Goal: Entertainment & Leisure: Browse casually

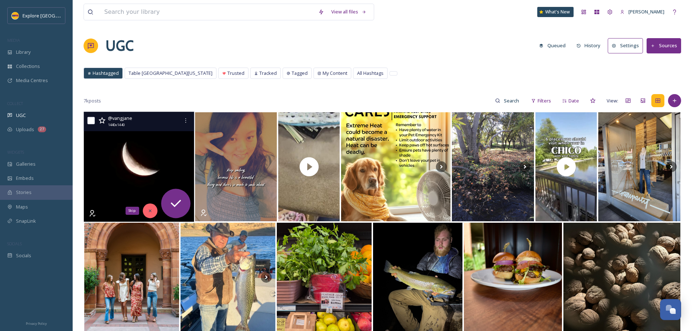
click at [149, 211] on icon at bounding box center [150, 210] width 5 height 5
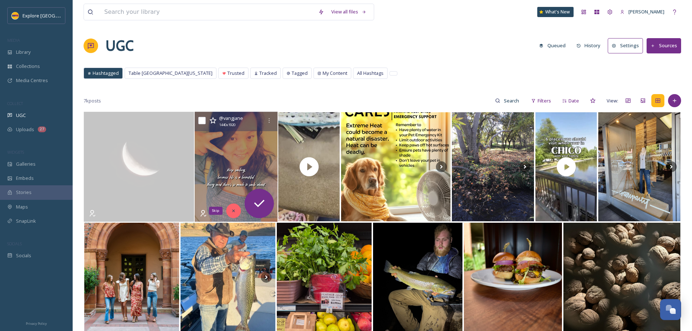
click at [230, 213] on div "Skip" at bounding box center [233, 210] width 15 height 15
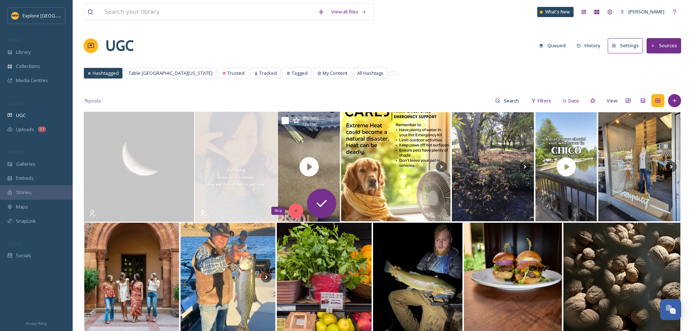
click at [298, 209] on icon at bounding box center [296, 210] width 5 height 5
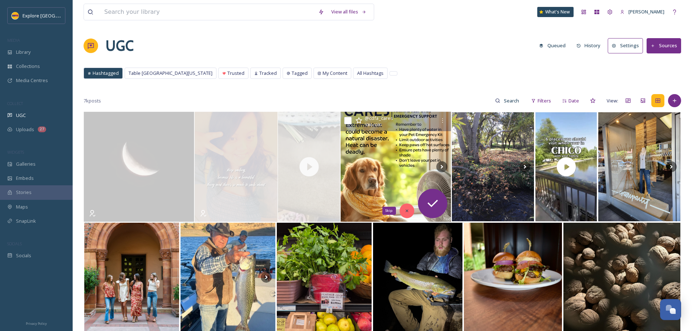
click at [409, 209] on icon at bounding box center [406, 210] width 5 height 5
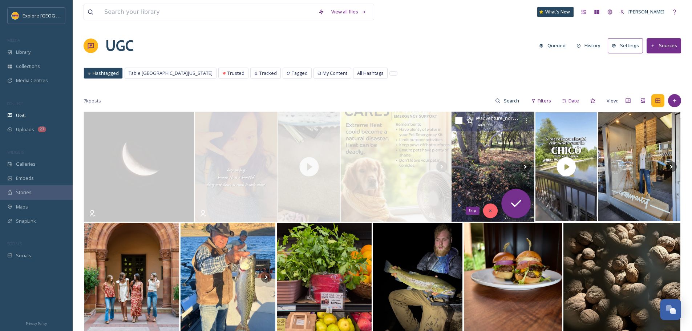
click at [494, 213] on div "Skip" at bounding box center [490, 210] width 15 height 15
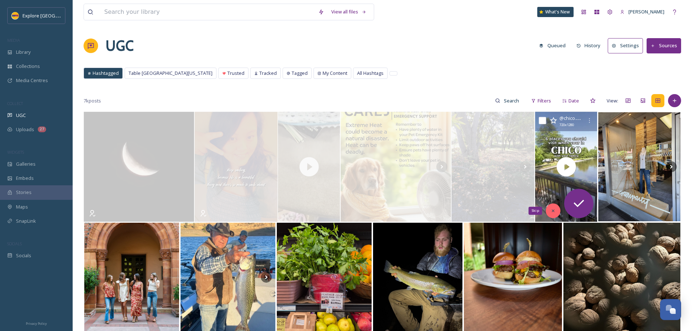
click at [552, 213] on icon at bounding box center [553, 210] width 5 height 5
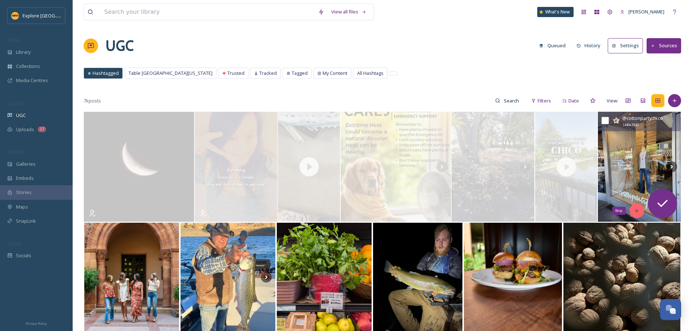
click at [636, 207] on div "Skip" at bounding box center [637, 210] width 15 height 15
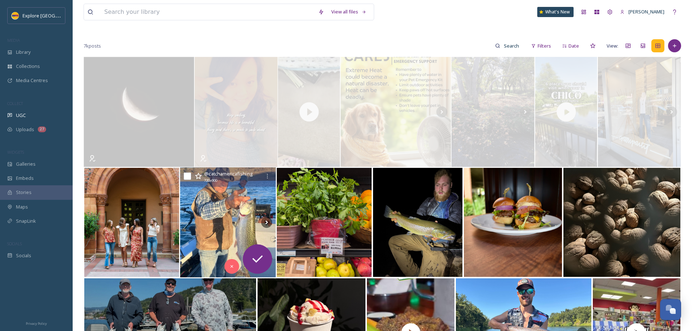
scroll to position [73, 0]
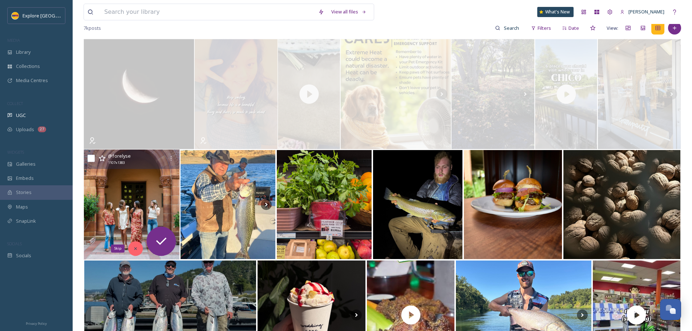
click at [137, 248] on icon at bounding box center [135, 248] width 5 height 5
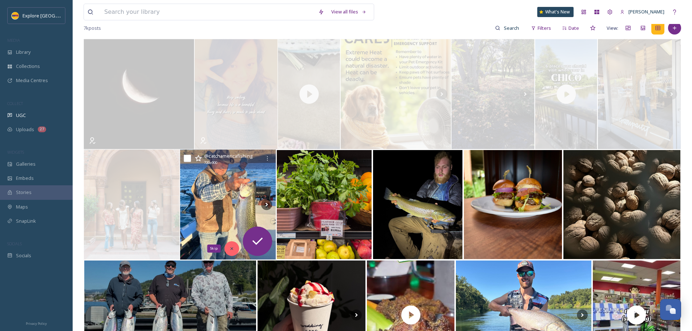
click at [228, 248] on div "Skip" at bounding box center [232, 248] width 15 height 15
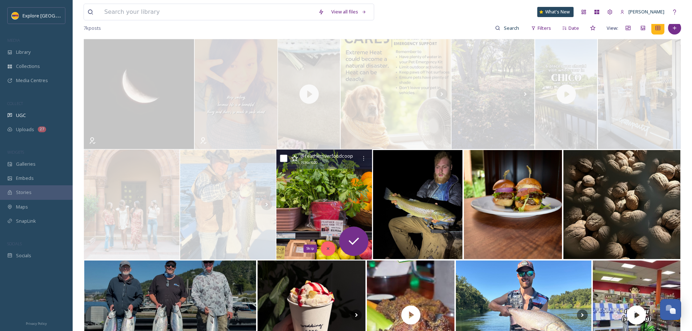
click at [329, 250] on icon at bounding box center [328, 248] width 3 height 3
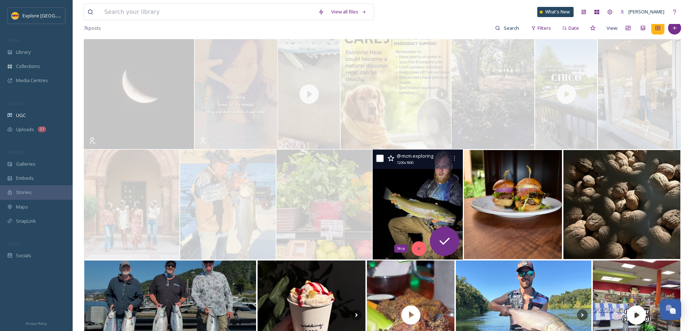
click at [419, 249] on icon at bounding box center [418, 248] width 3 height 3
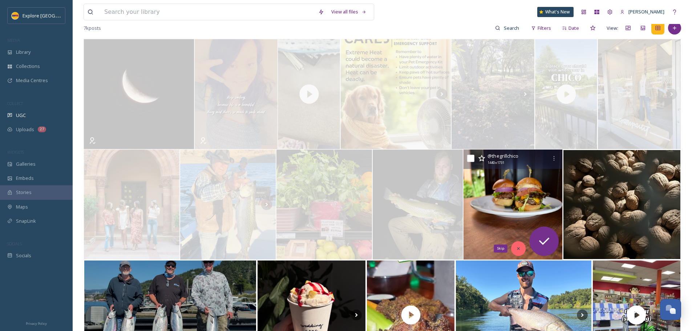
click at [521, 248] on icon at bounding box center [518, 248] width 5 height 5
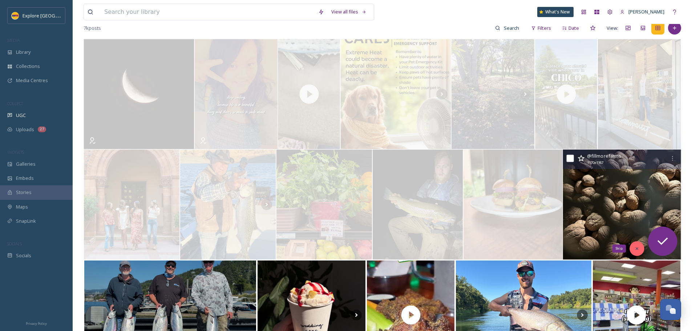
click at [633, 247] on div "Skip" at bounding box center [637, 248] width 15 height 15
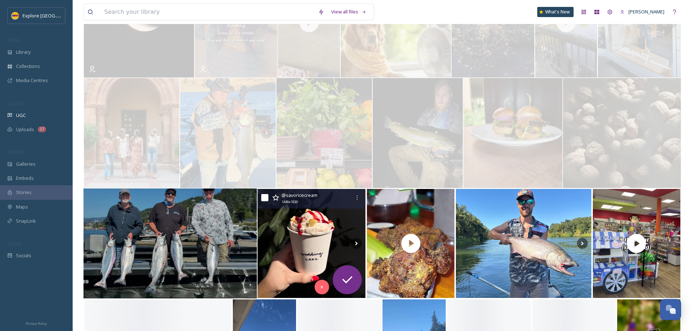
scroll to position [218, 0]
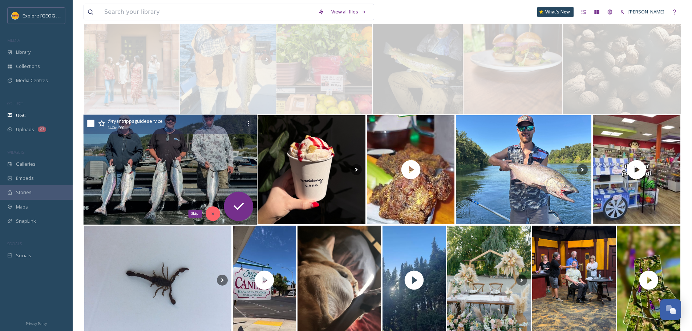
click at [214, 213] on icon at bounding box center [212, 213] width 5 height 5
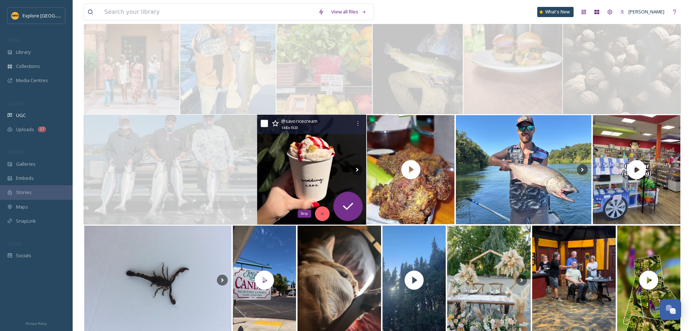
click at [319, 211] on div "Skip" at bounding box center [322, 213] width 15 height 15
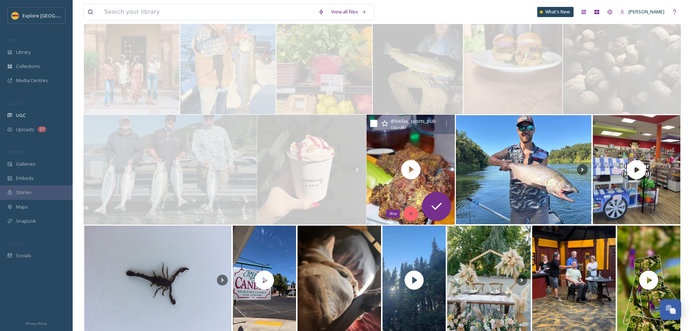
click at [414, 209] on div "Skip" at bounding box center [411, 213] width 15 height 15
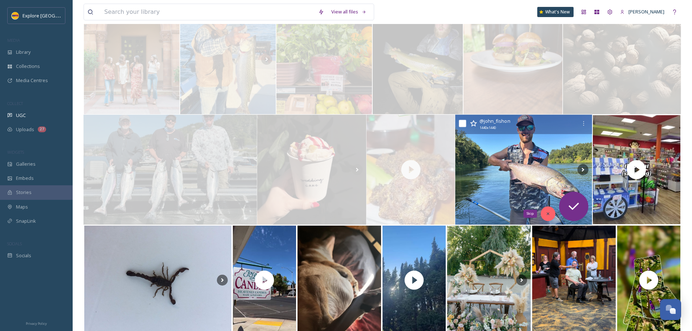
click at [549, 216] on icon at bounding box center [547, 213] width 5 height 5
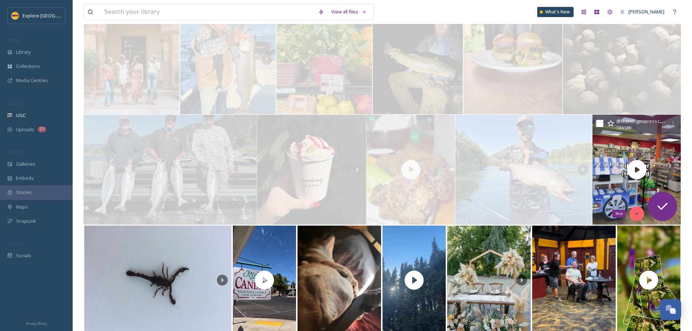
click at [634, 211] on div "Skip" at bounding box center [637, 213] width 15 height 15
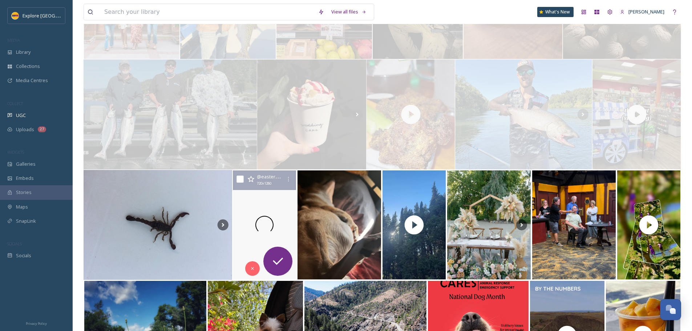
scroll to position [291, 0]
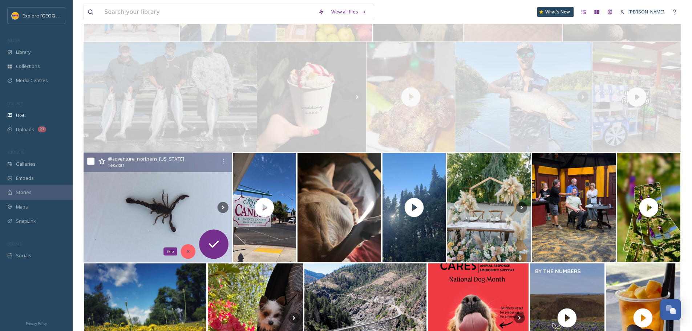
click at [194, 252] on div "Skip" at bounding box center [188, 251] width 15 height 15
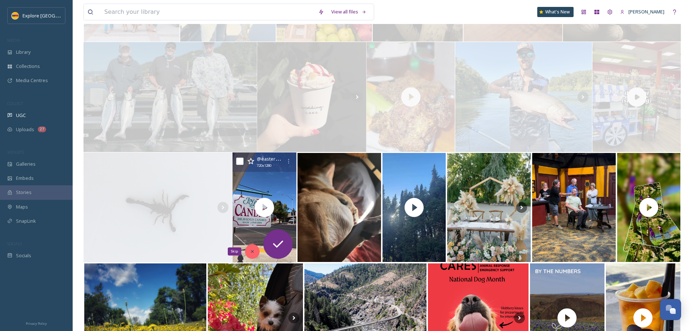
click at [254, 254] on icon at bounding box center [252, 251] width 5 height 5
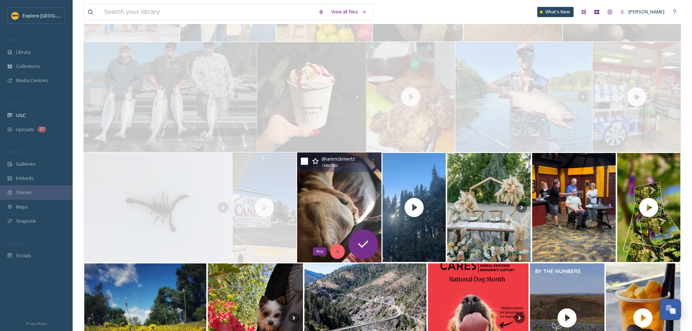
click at [331, 252] on div "Skip" at bounding box center [337, 251] width 15 height 15
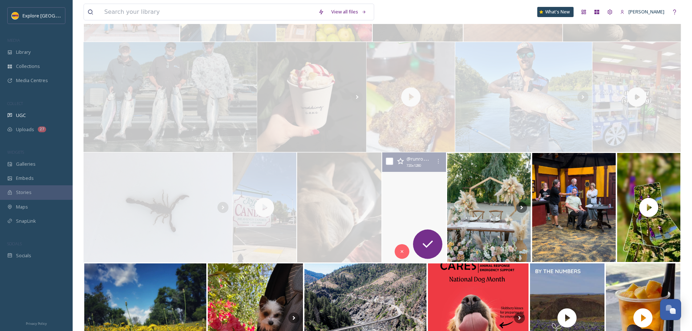
click at [409, 209] on video "August 19th, 2025, 6:15 PM - Another great night smashing some speed work with …" at bounding box center [414, 208] width 66 height 110
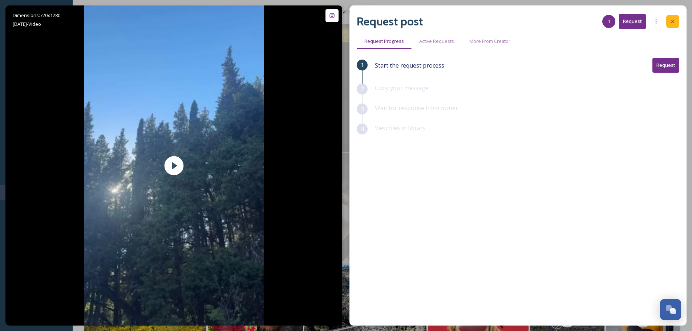
click at [674, 23] on icon at bounding box center [672, 21] width 3 height 3
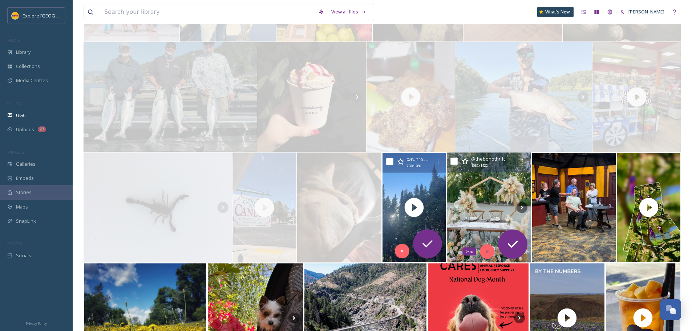
click at [487, 256] on div "Skip" at bounding box center [487, 251] width 15 height 15
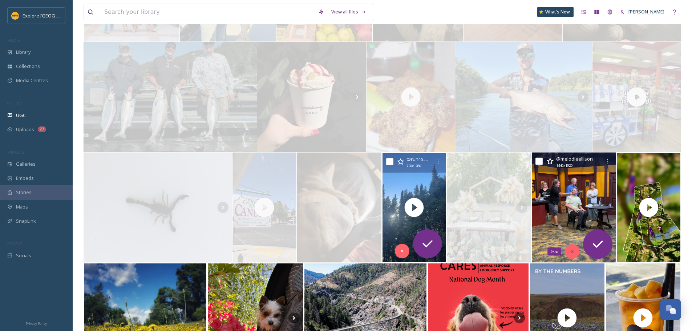
click at [572, 254] on icon at bounding box center [572, 251] width 5 height 5
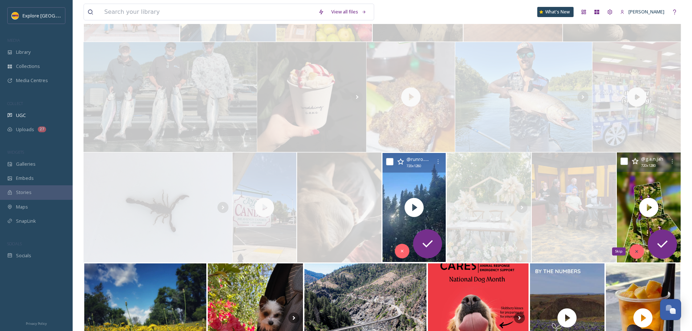
click at [638, 252] on icon at bounding box center [636, 251] width 5 height 5
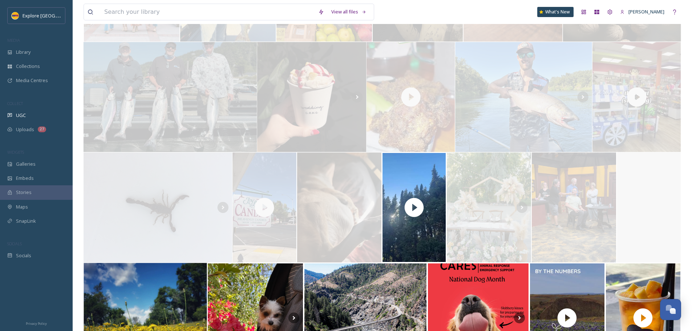
scroll to position [436, 0]
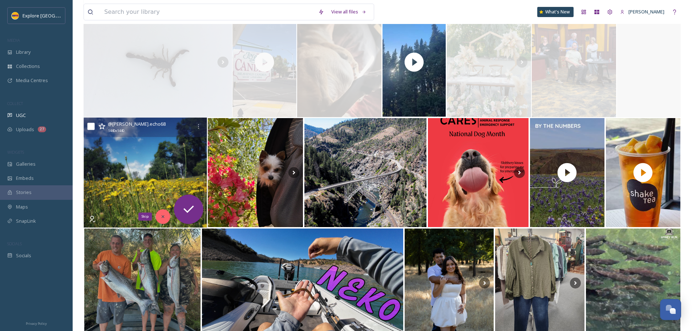
click at [161, 215] on icon at bounding box center [163, 216] width 5 height 5
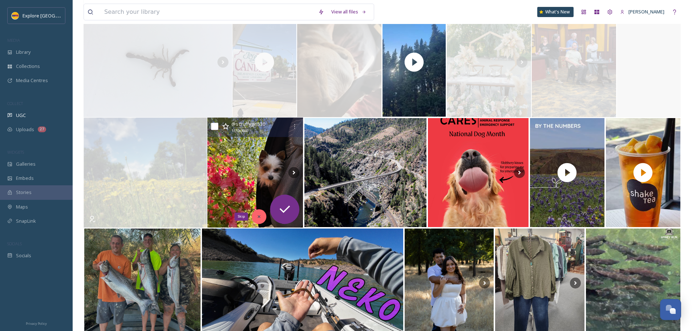
click at [258, 215] on icon at bounding box center [259, 216] width 5 height 5
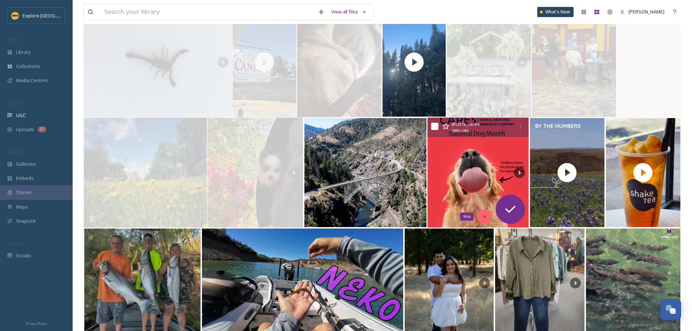
click at [487, 216] on icon at bounding box center [484, 216] width 5 height 5
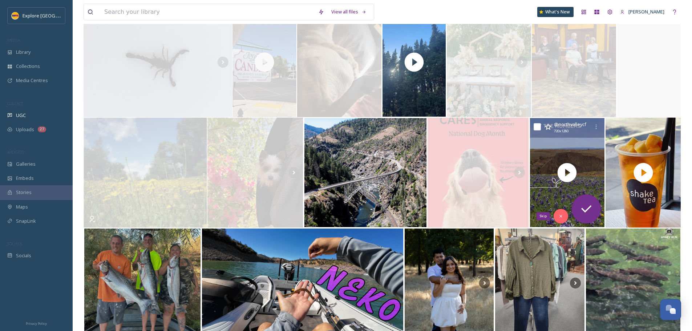
drag, startPoint x: 559, startPoint y: 215, endPoint x: 633, endPoint y: 211, distance: 74.2
click at [559, 214] on icon at bounding box center [560, 216] width 5 height 5
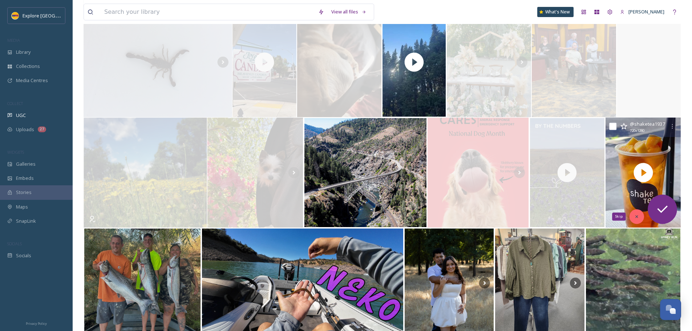
click at [635, 216] on icon at bounding box center [636, 216] width 5 height 5
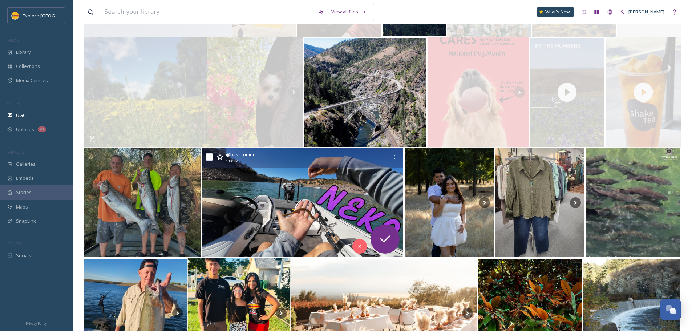
scroll to position [581, 0]
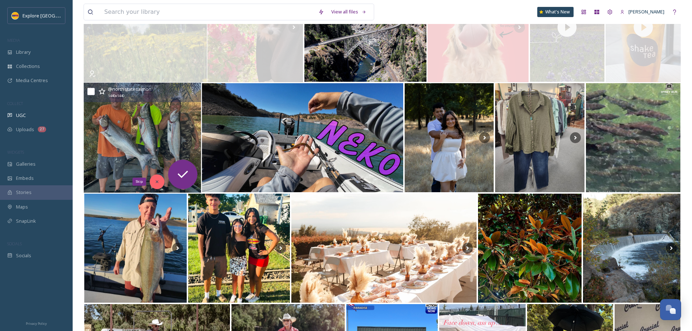
click at [154, 181] on div "Skip" at bounding box center [157, 181] width 15 height 15
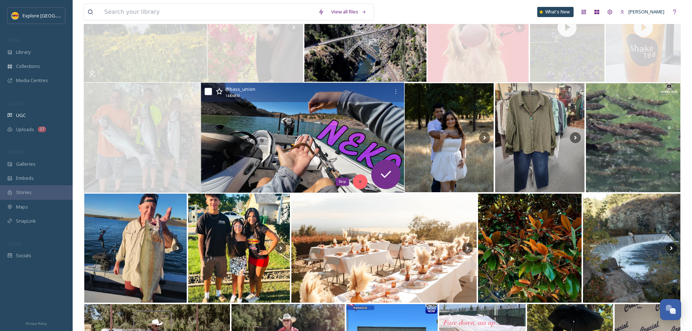
click at [362, 179] on icon at bounding box center [359, 181] width 5 height 5
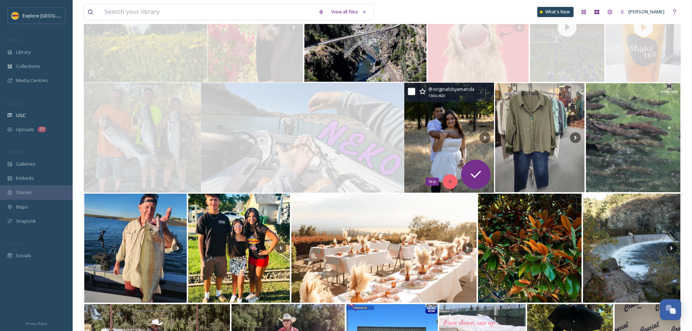
click at [448, 178] on div "Skip" at bounding box center [450, 181] width 15 height 15
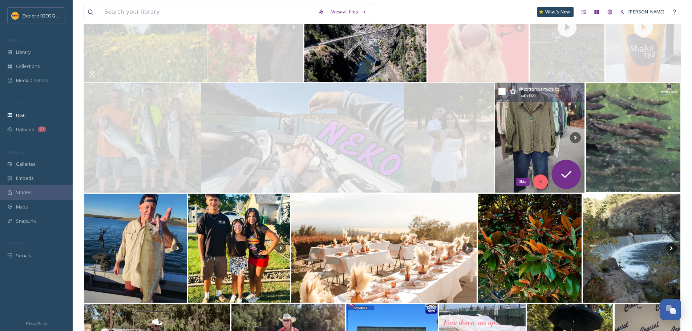
click at [542, 176] on div "Skip" at bounding box center [540, 181] width 15 height 15
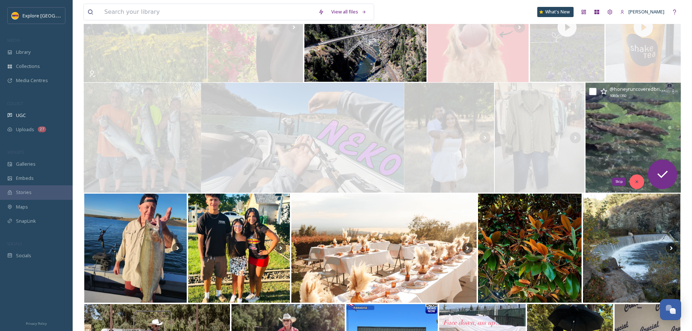
click at [636, 177] on div "Skip" at bounding box center [637, 181] width 15 height 15
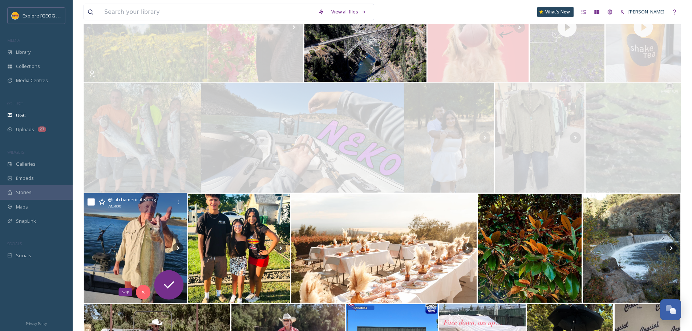
click at [139, 290] on div "Skip" at bounding box center [143, 292] width 15 height 15
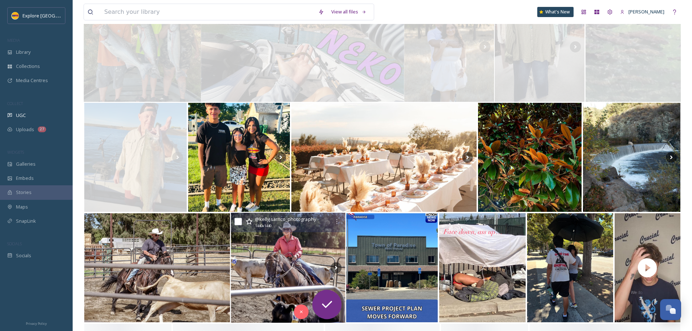
scroll to position [727, 0]
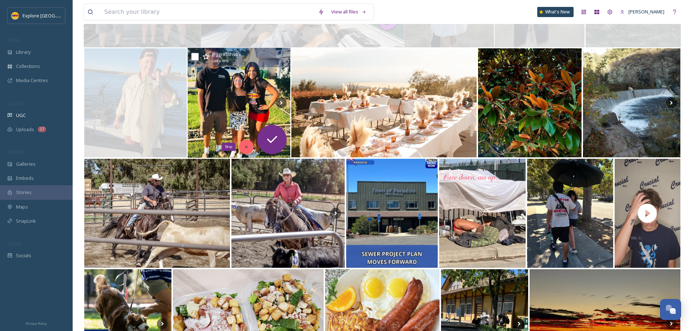
click at [250, 146] on div "Skip" at bounding box center [246, 147] width 15 height 15
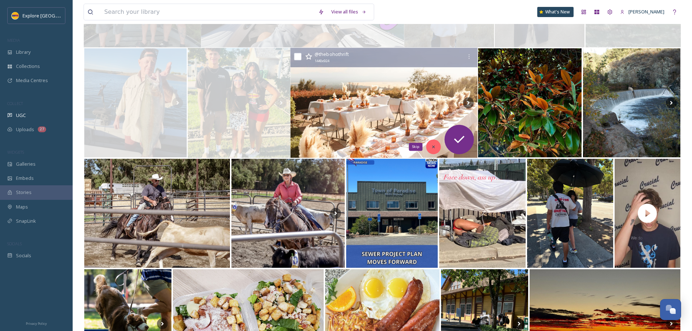
click at [431, 146] on icon at bounding box center [433, 146] width 5 height 5
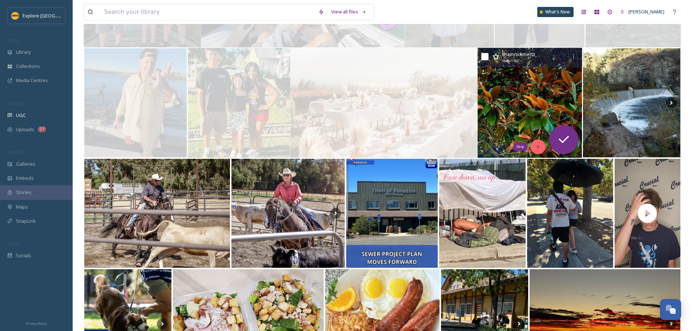
click at [538, 145] on icon at bounding box center [538, 146] width 5 height 5
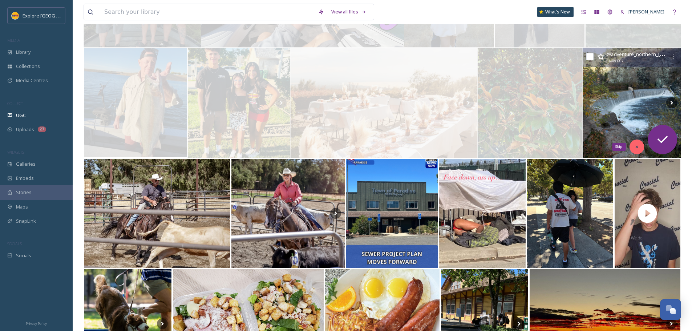
click at [641, 145] on div "Skip" at bounding box center [637, 147] width 15 height 15
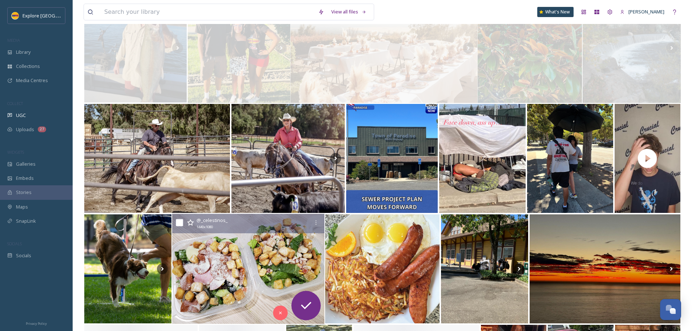
scroll to position [799, 0]
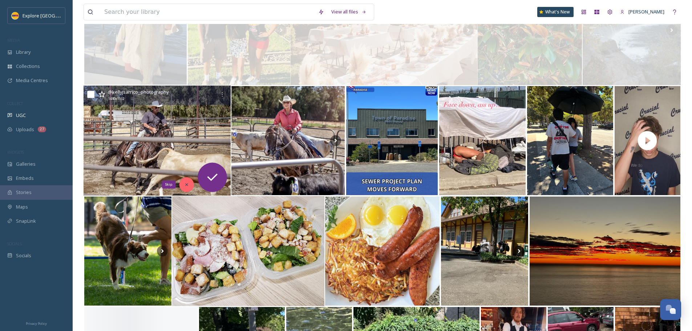
click at [190, 189] on div "Skip" at bounding box center [186, 184] width 15 height 15
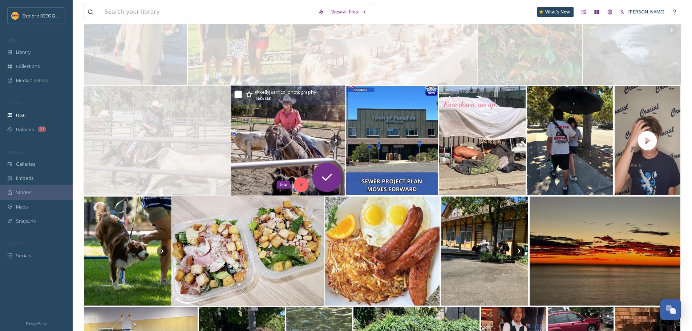
click at [298, 179] on div "Skip" at bounding box center [301, 184] width 15 height 15
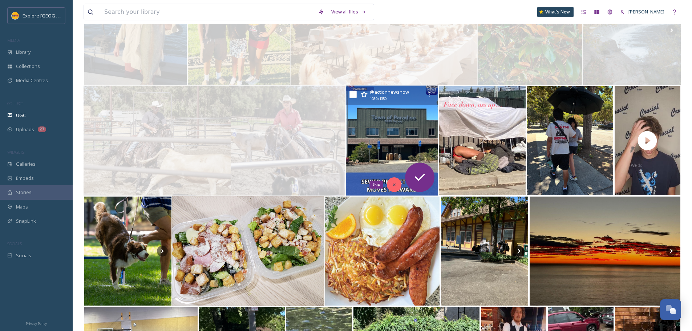
click at [395, 182] on div "Skip" at bounding box center [394, 184] width 15 height 15
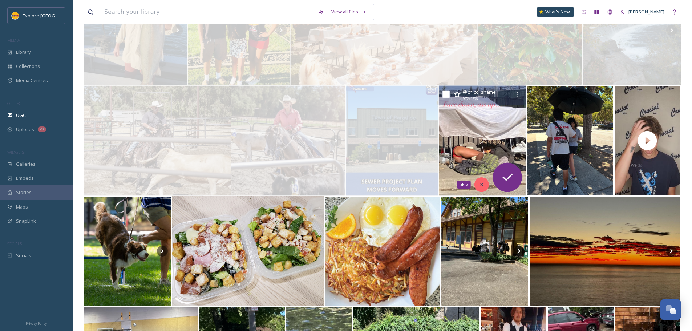
click at [481, 183] on icon at bounding box center [482, 184] width 5 height 5
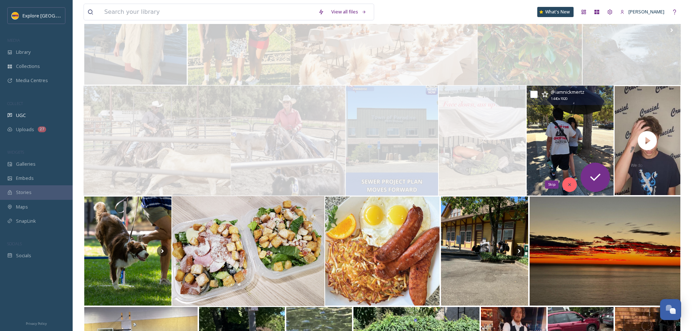
click at [572, 183] on icon at bounding box center [569, 184] width 5 height 5
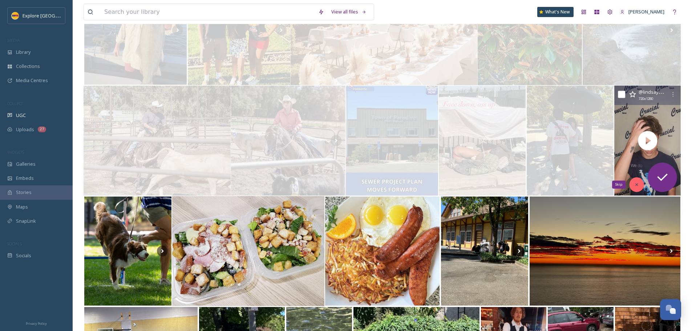
click at [635, 183] on icon at bounding box center [636, 184] width 5 height 5
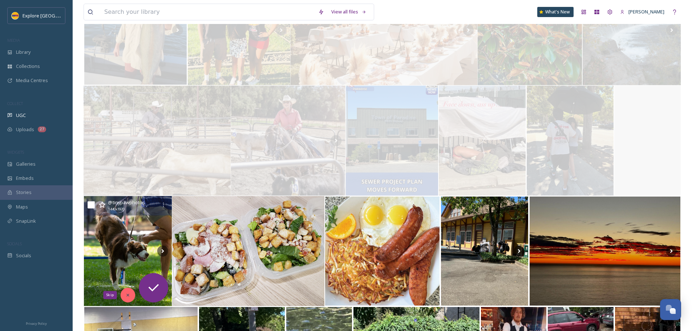
click at [124, 290] on div "Skip" at bounding box center [128, 295] width 15 height 15
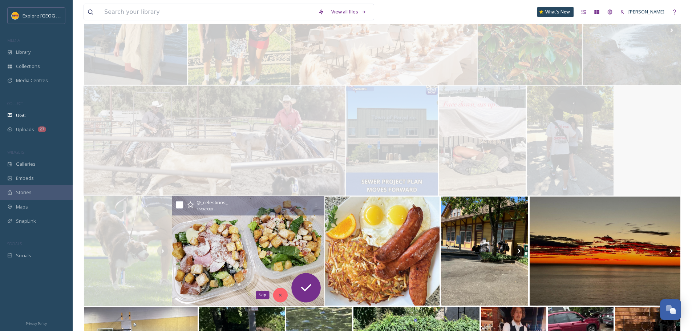
click at [286, 295] on div "Skip" at bounding box center [280, 295] width 15 height 15
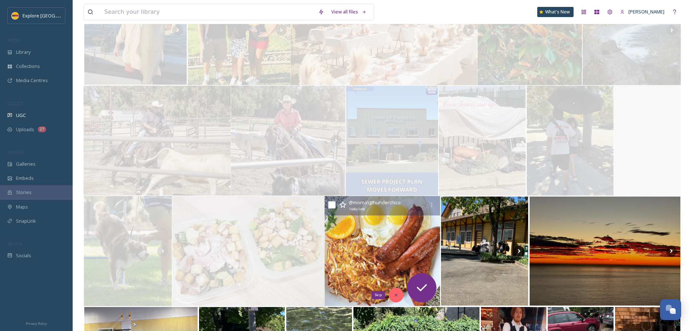
click at [393, 290] on div "Skip" at bounding box center [396, 295] width 15 height 15
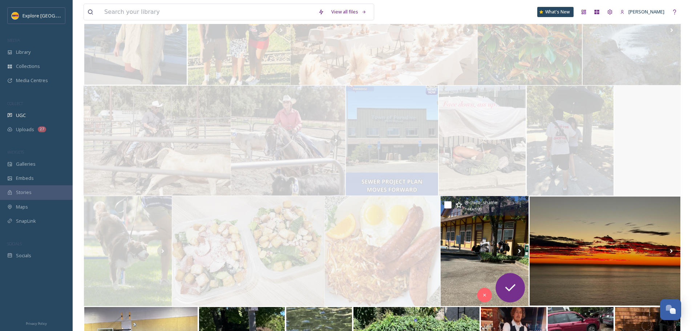
click at [480, 245] on img at bounding box center [485, 251] width 88 height 110
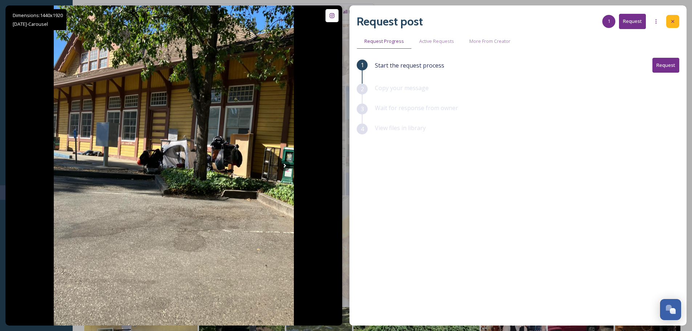
click at [670, 22] on icon at bounding box center [673, 22] width 6 height 6
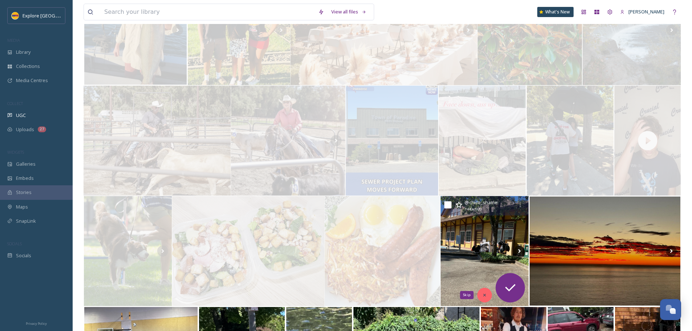
click at [484, 288] on div "Skip" at bounding box center [484, 295] width 15 height 15
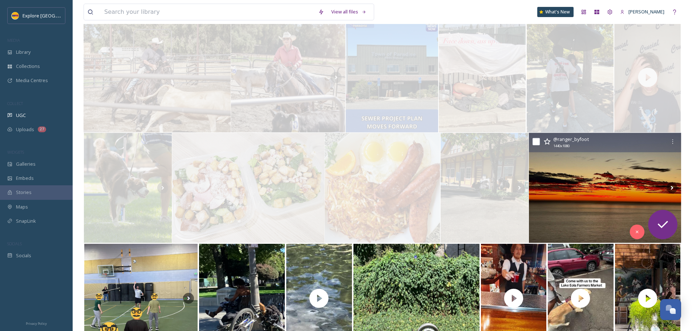
scroll to position [945, 0]
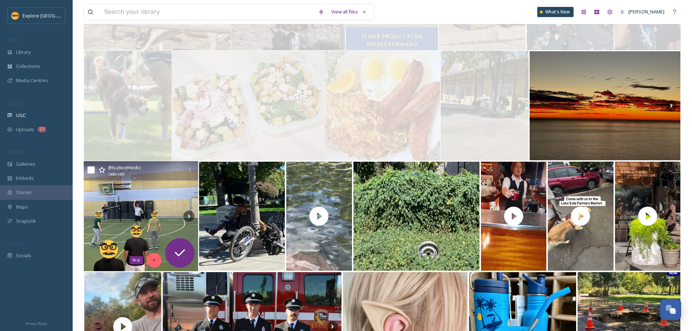
click at [158, 260] on div "Skip" at bounding box center [154, 260] width 15 height 15
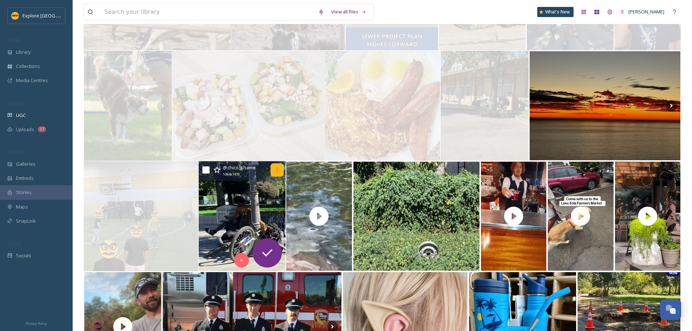
click at [278, 173] on icon at bounding box center [277, 170] width 6 height 6
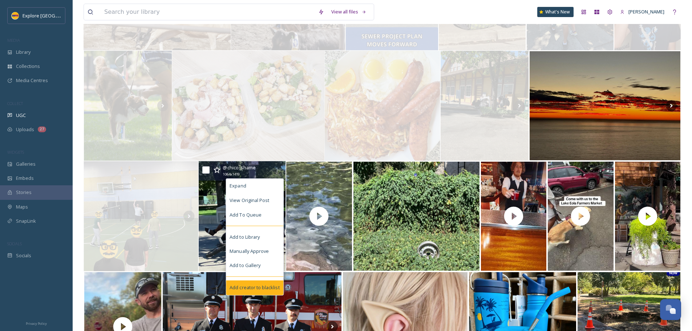
click at [259, 285] on span "Add creator to blacklist" at bounding box center [255, 287] width 50 height 7
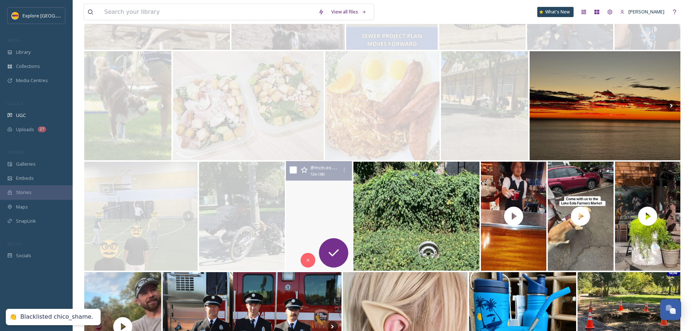
click at [328, 209] on video "Head huntin on 6x and micro bugz👌\a\aeatthebugflyfishing \a\a#flyfishnorcal #fl…" at bounding box center [319, 216] width 66 height 110
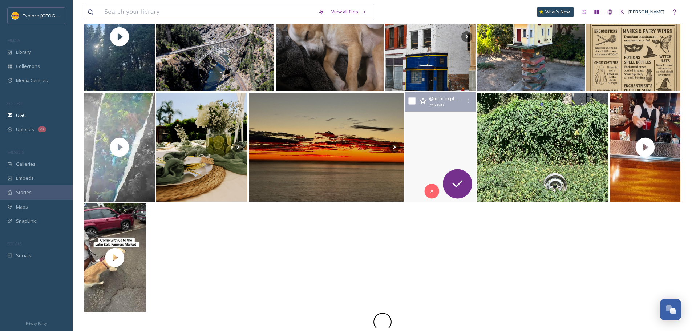
click at [461, 149] on video "Head huntin on 6x and micro bugz👌\a\aeatthebugflyfishing \a\a#flyfishnorcal #fl…" at bounding box center [440, 147] width 71 height 110
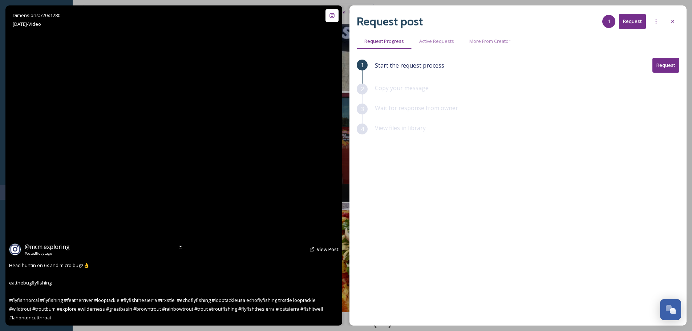
scroll to position [945, 0]
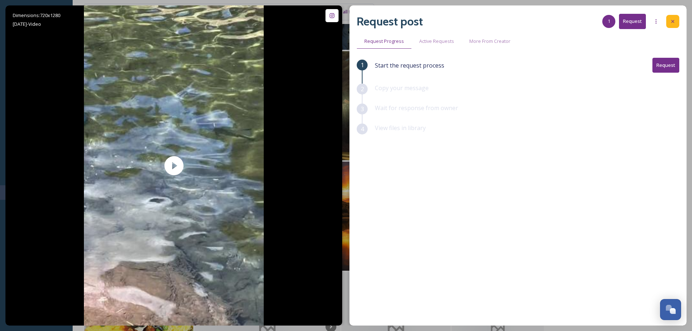
click at [670, 25] on div at bounding box center [672, 21] width 13 height 13
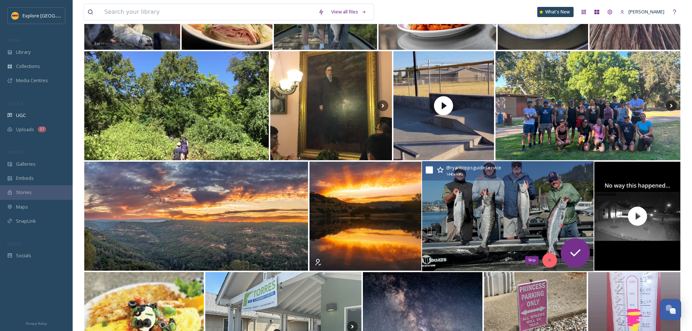
click at [547, 262] on div "Skip" at bounding box center [549, 260] width 15 height 15
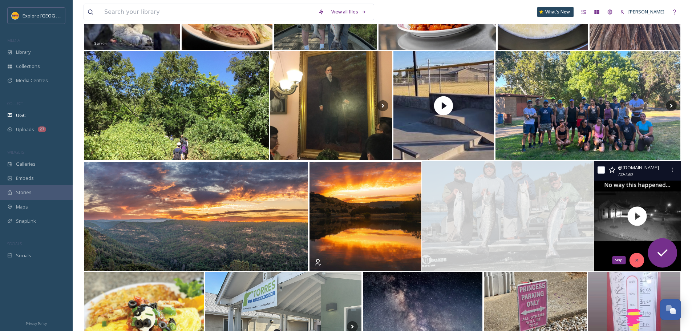
click at [633, 262] on div "Skip" at bounding box center [637, 260] width 15 height 15
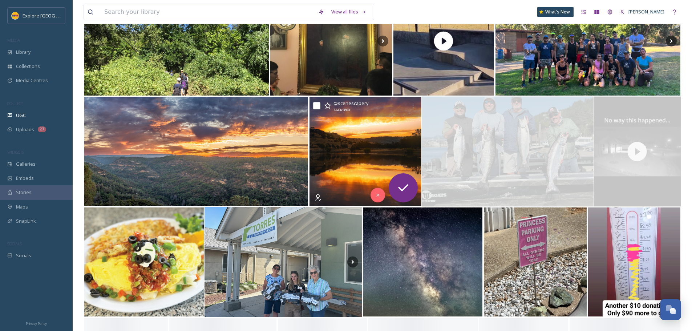
scroll to position [1090, 0]
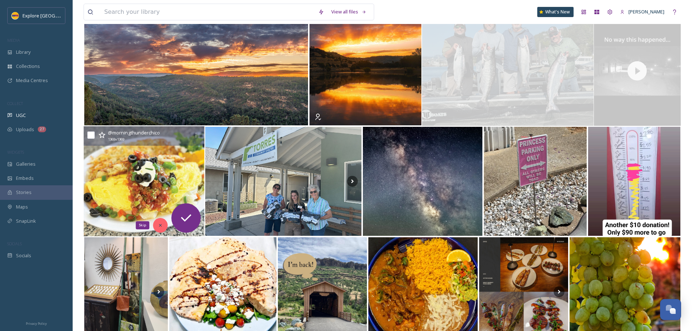
click at [164, 225] on div "Skip" at bounding box center [160, 225] width 15 height 15
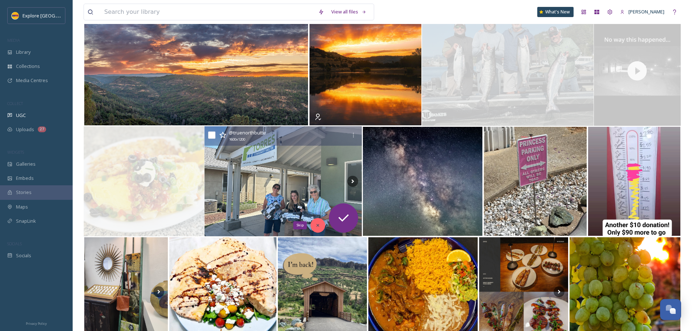
click at [318, 225] on icon at bounding box center [318, 225] width 5 height 5
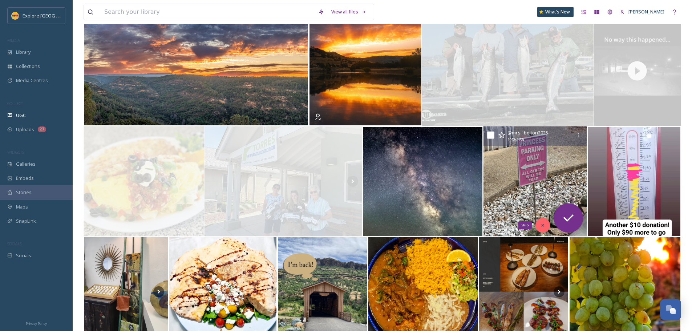
click at [539, 222] on div "Skip" at bounding box center [543, 225] width 15 height 15
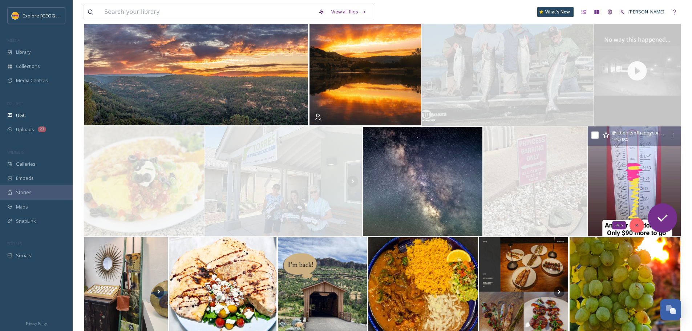
click at [637, 224] on icon at bounding box center [636, 225] width 5 height 5
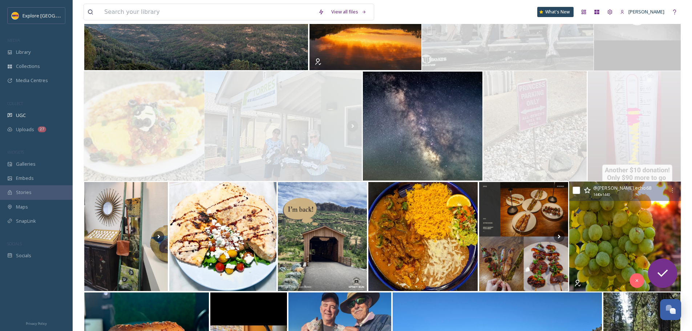
scroll to position [1163, 0]
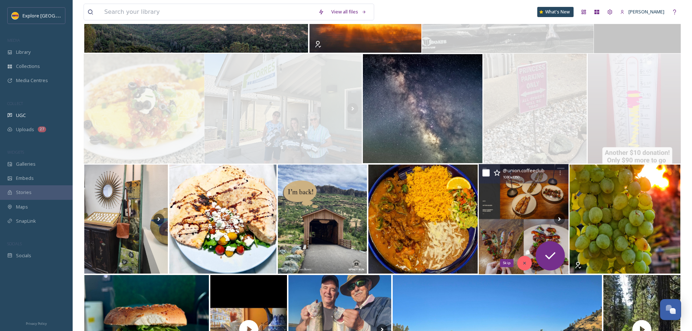
click at [524, 262] on icon at bounding box center [524, 262] width 5 height 5
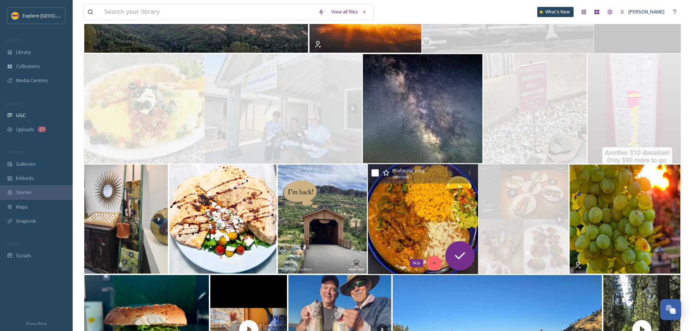
click at [435, 260] on div "Skip" at bounding box center [434, 263] width 15 height 15
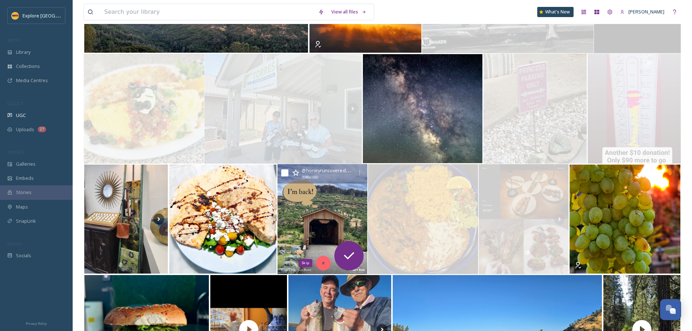
click at [327, 262] on div "Skip" at bounding box center [323, 263] width 15 height 15
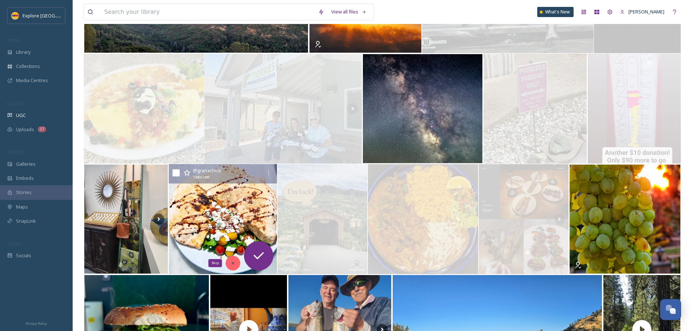
click at [236, 262] on div "Skip" at bounding box center [233, 263] width 15 height 15
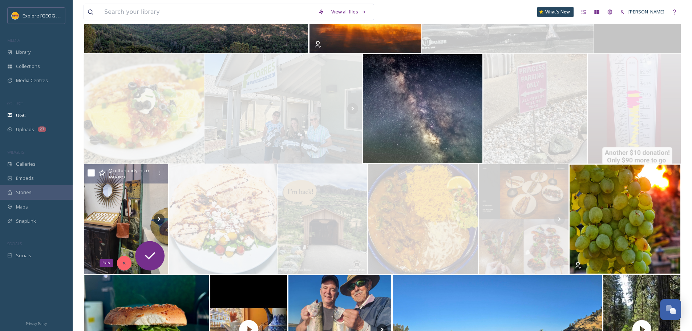
click at [124, 269] on div "Skip" at bounding box center [124, 263] width 15 height 15
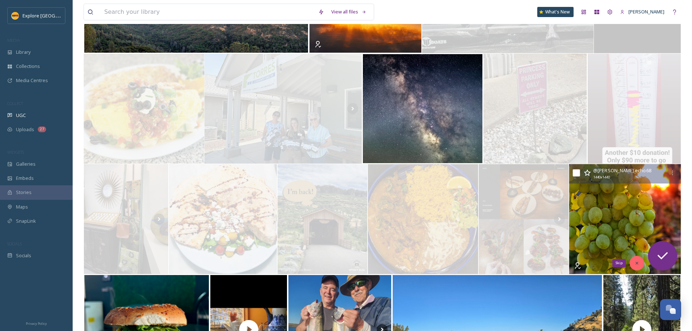
click at [635, 263] on icon at bounding box center [636, 262] width 5 height 5
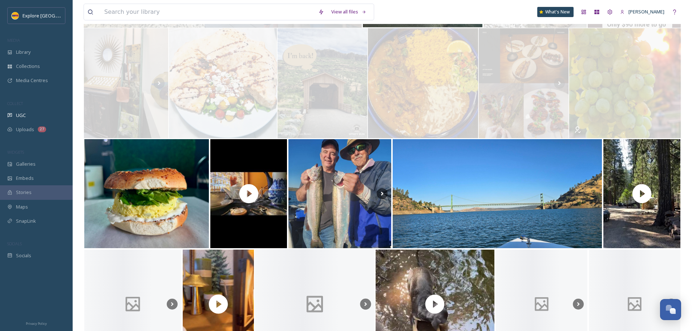
scroll to position [1381, 0]
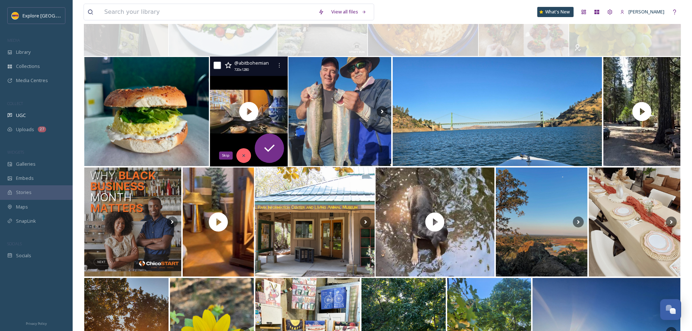
click at [247, 156] on div "Skip" at bounding box center [243, 155] width 15 height 15
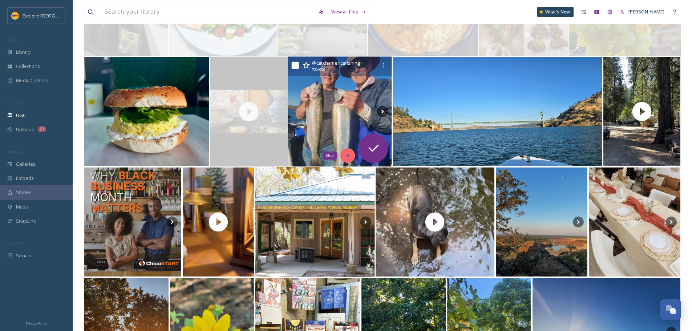
click at [352, 158] on div "Skip" at bounding box center [347, 155] width 15 height 15
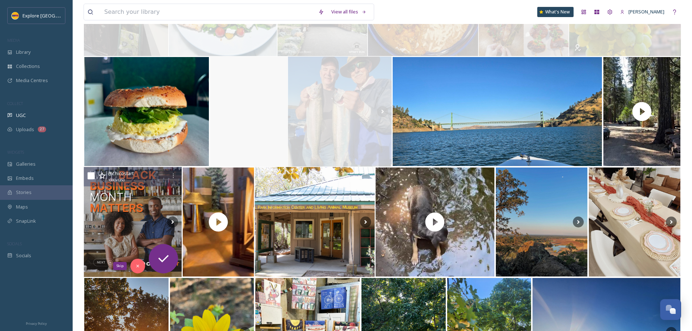
drag, startPoint x: 138, startPoint y: 265, endPoint x: 141, endPoint y: 263, distance: 3.7
click at [138, 265] on icon at bounding box center [137, 265] width 5 height 5
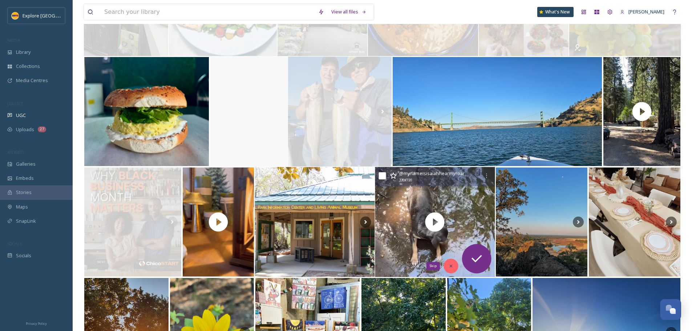
click at [451, 264] on icon at bounding box center [450, 265] width 5 height 5
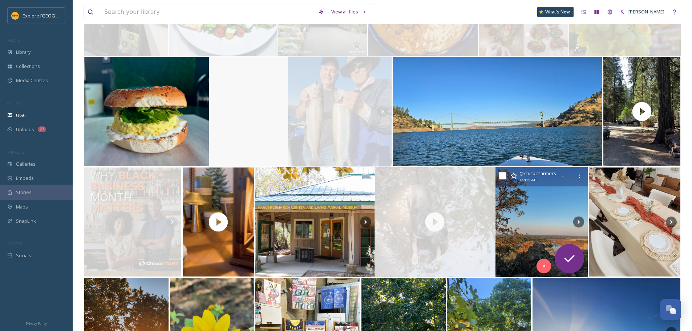
click at [563, 218] on img at bounding box center [542, 222] width 93 height 110
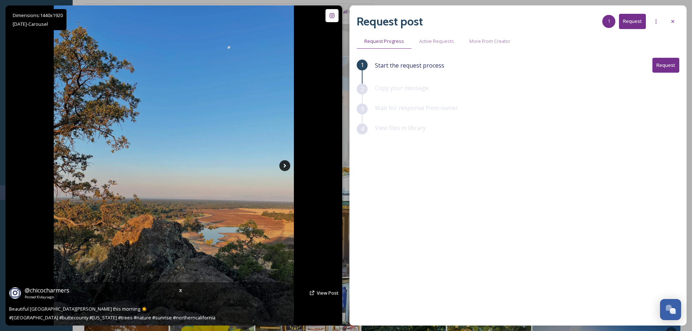
click at [282, 169] on icon at bounding box center [284, 165] width 11 height 11
click at [283, 167] on icon at bounding box center [284, 165] width 11 height 11
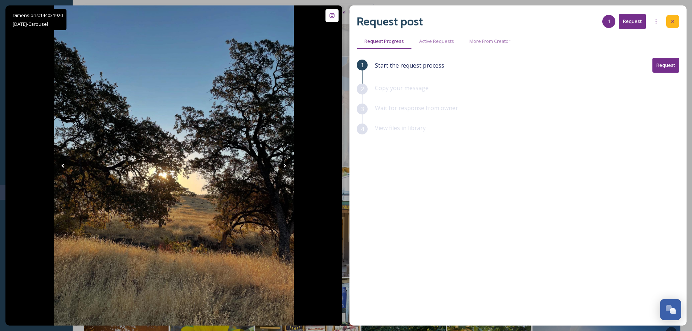
click at [674, 18] on div at bounding box center [672, 21] width 13 height 13
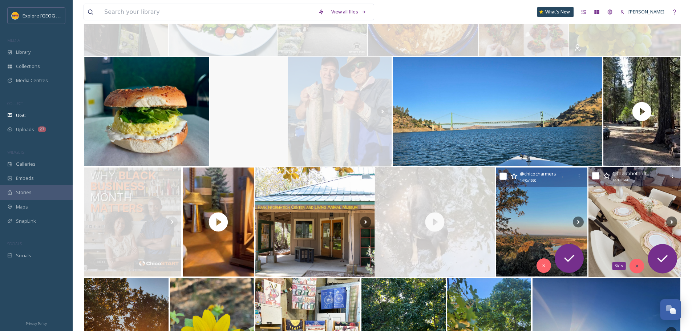
click at [638, 271] on div "Skip" at bounding box center [637, 266] width 15 height 15
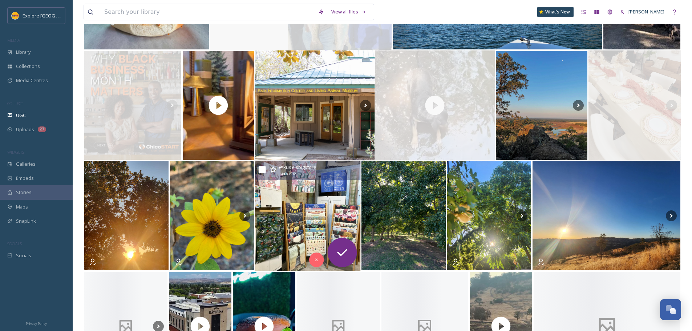
scroll to position [1526, 0]
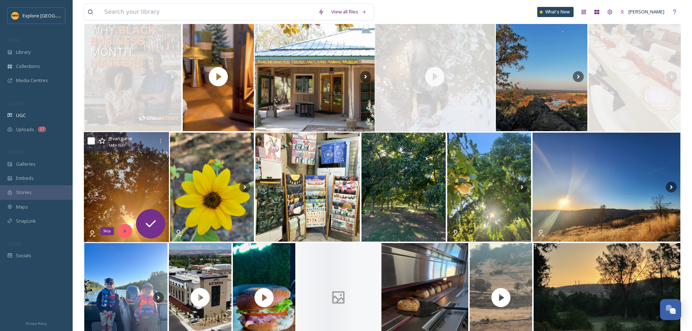
click at [129, 226] on div "Skip" at bounding box center [124, 231] width 15 height 15
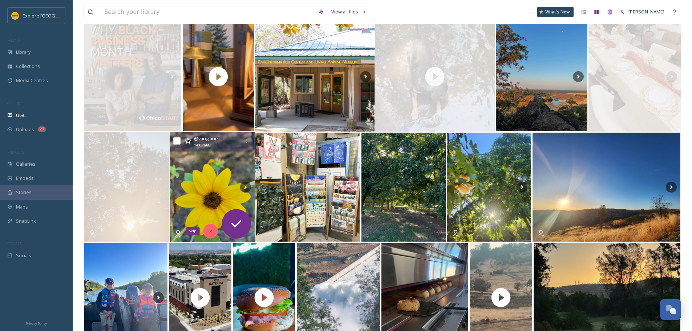
click at [212, 230] on icon at bounding box center [210, 231] width 5 height 5
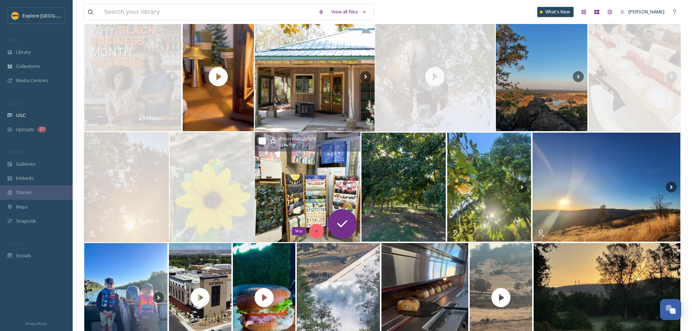
click at [319, 234] on div "Skip" at bounding box center [317, 231] width 15 height 15
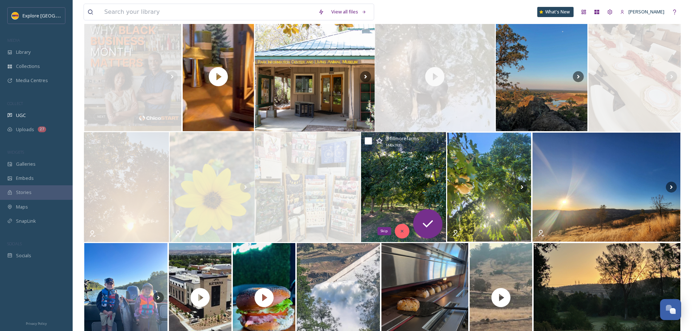
click at [403, 236] on div "Skip" at bounding box center [402, 231] width 15 height 15
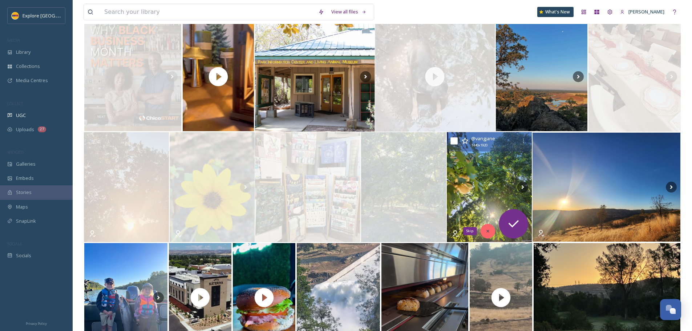
click at [488, 234] on icon at bounding box center [487, 231] width 5 height 5
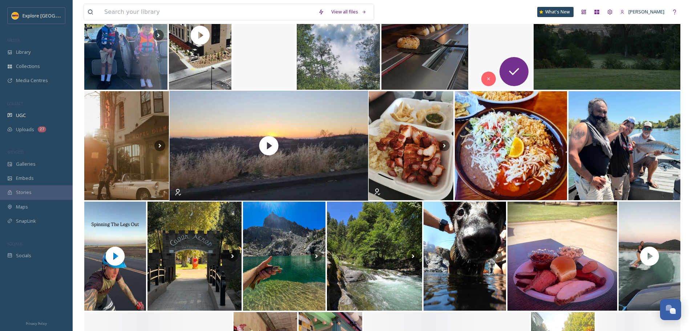
scroll to position [1817, 0]
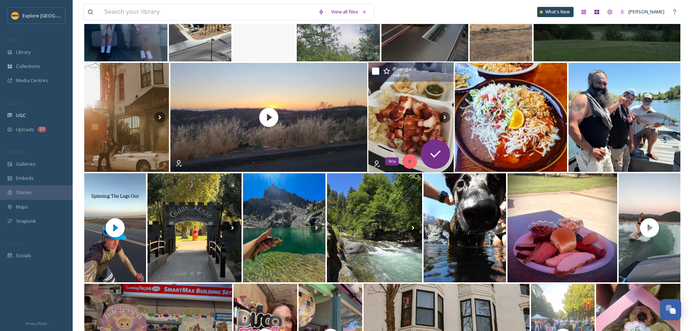
click at [410, 165] on div "Skip" at bounding box center [410, 161] width 15 height 15
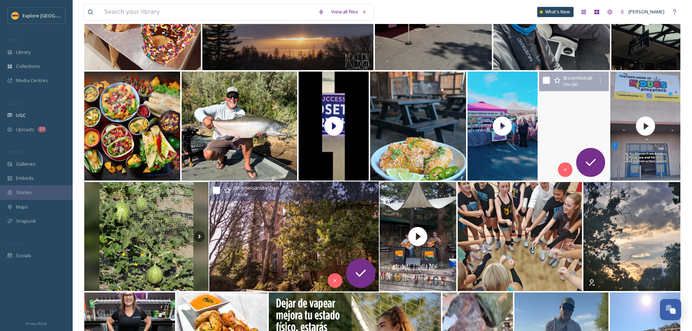
scroll to position [2688, 0]
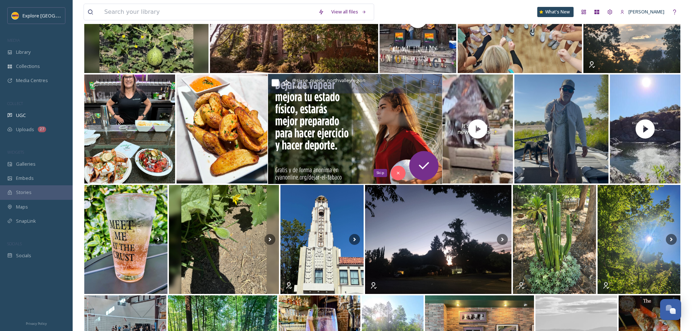
drag, startPoint x: 397, startPoint y: 171, endPoint x: 390, endPoint y: 170, distance: 7.0
click at [396, 170] on div "Skip" at bounding box center [398, 173] width 15 height 15
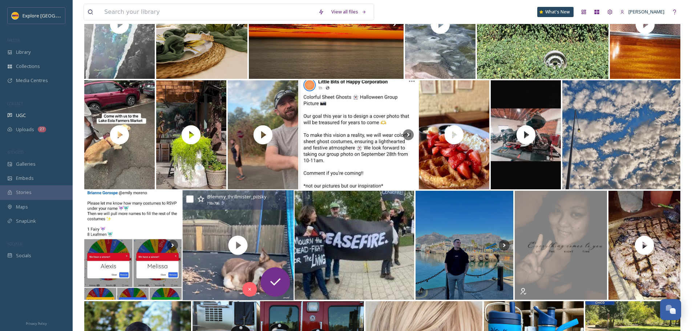
scroll to position [0, 0]
